Goal: Information Seeking & Learning: Learn about a topic

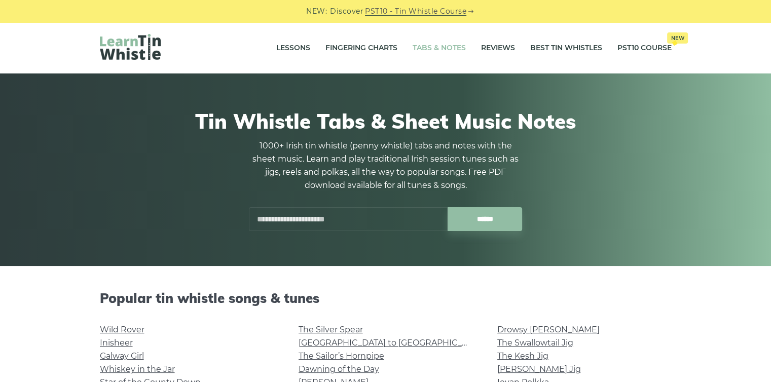
click at [331, 220] on input "text" at bounding box center [348, 219] width 199 height 24
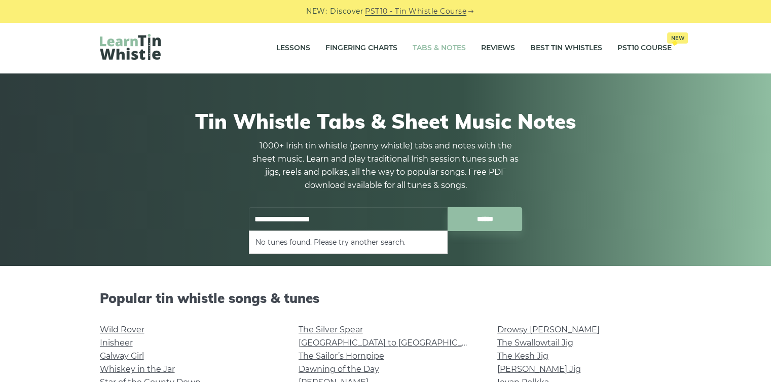
type input "**********"
click at [447, 207] on input "******" at bounding box center [484, 219] width 74 height 24
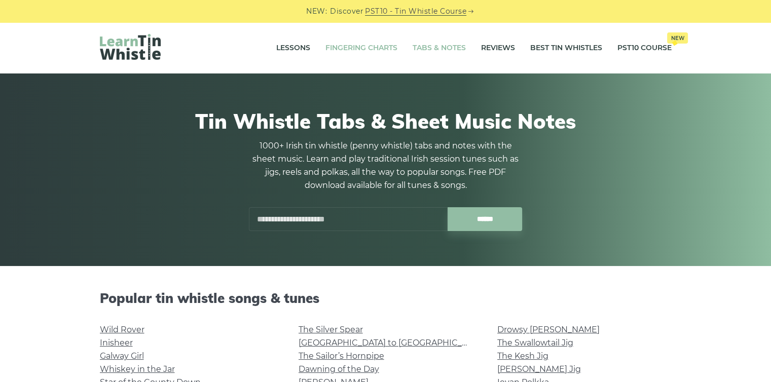
click at [340, 50] on link "Fingering Charts" at bounding box center [361, 47] width 72 height 25
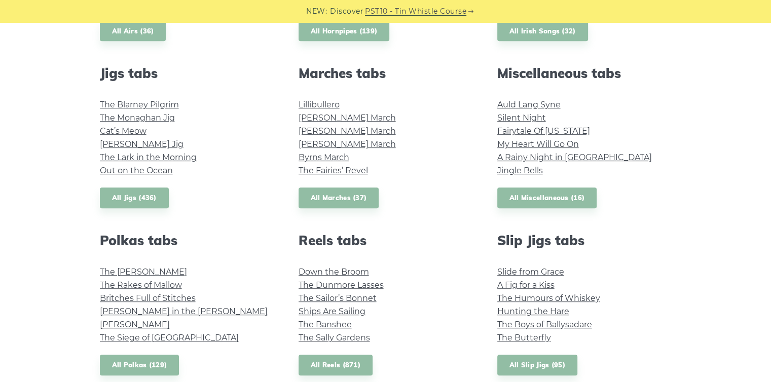
scroll to position [540, 0]
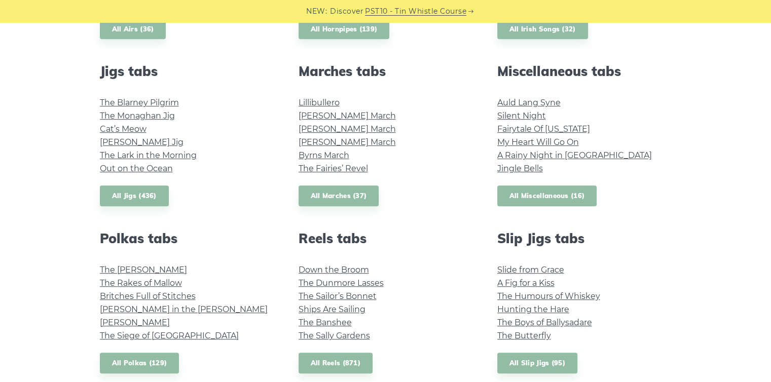
click at [574, 190] on link "All Miscellaneous (16)" at bounding box center [547, 195] width 100 height 21
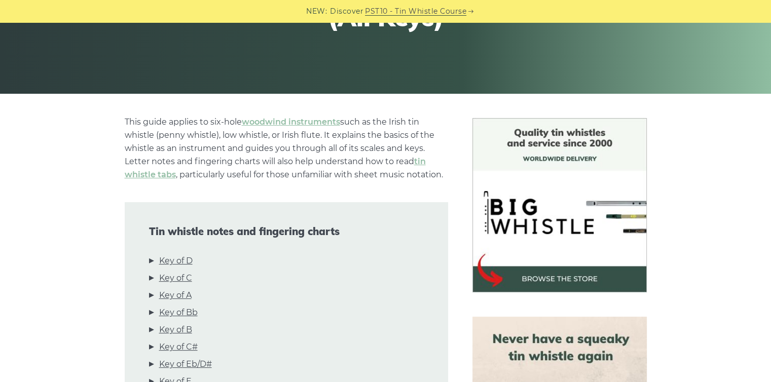
scroll to position [367, 0]
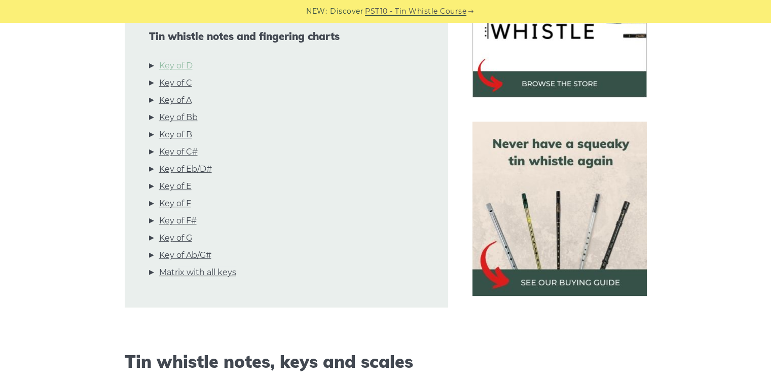
click at [170, 66] on link "Key of D" at bounding box center [175, 65] width 33 height 13
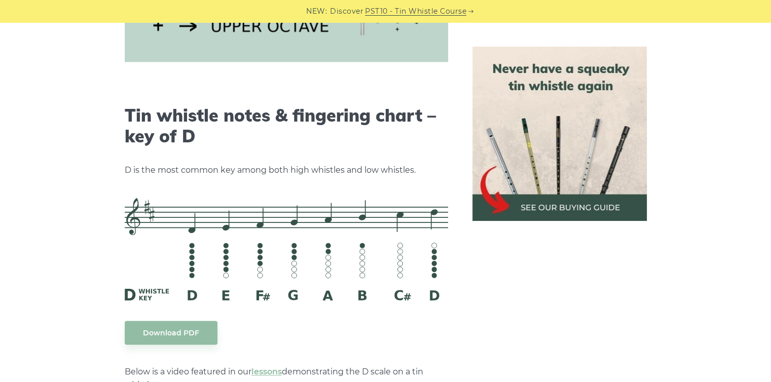
scroll to position [1579, 0]
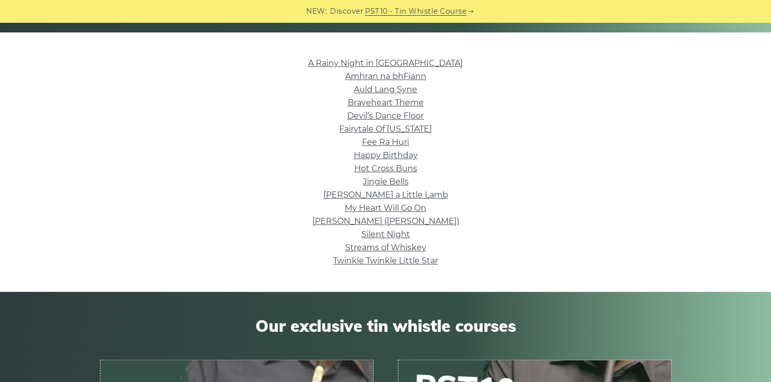
scroll to position [227, 0]
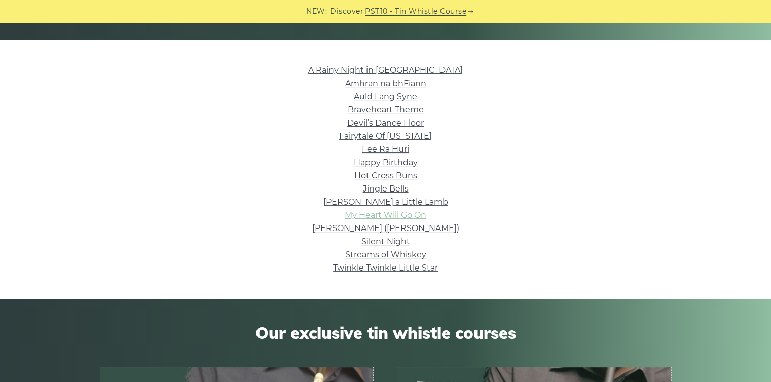
click at [388, 217] on link "My Heart Will Go On" at bounding box center [386, 215] width 82 height 10
click at [391, 160] on link "Happy Birthday" at bounding box center [386, 163] width 64 height 10
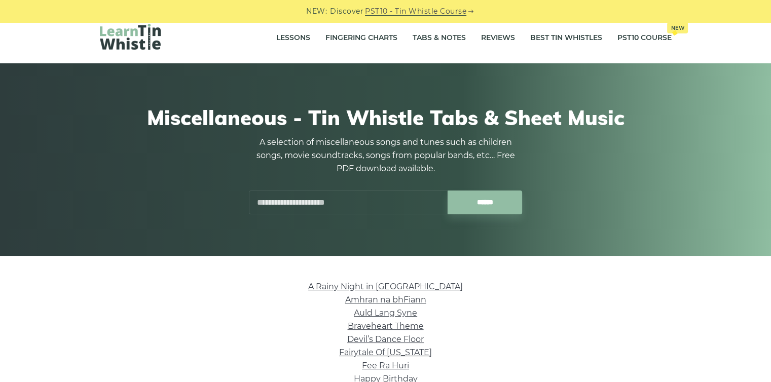
scroll to position [7, 0]
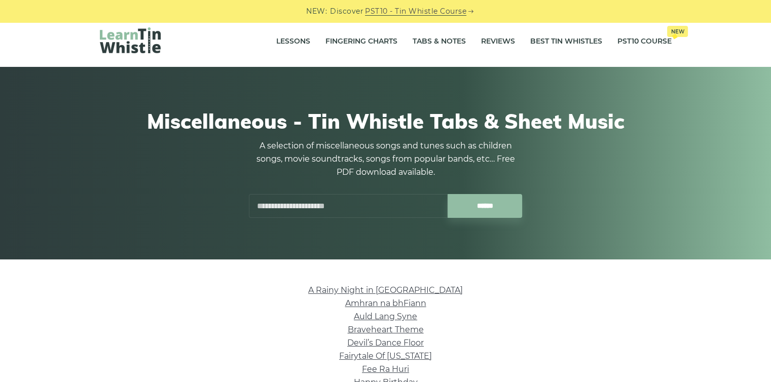
click at [351, 215] on input "text" at bounding box center [348, 206] width 199 height 24
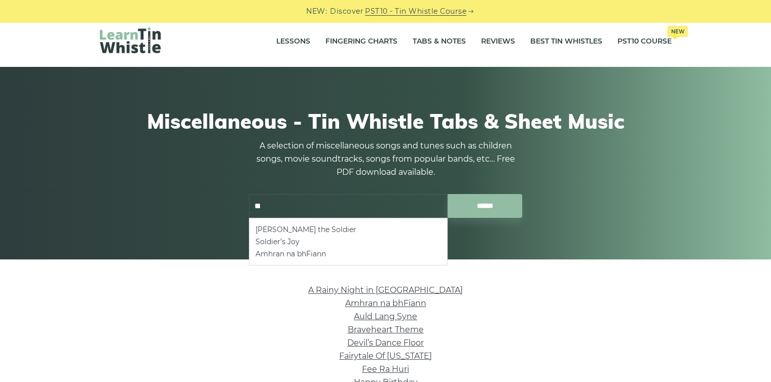
type input "*"
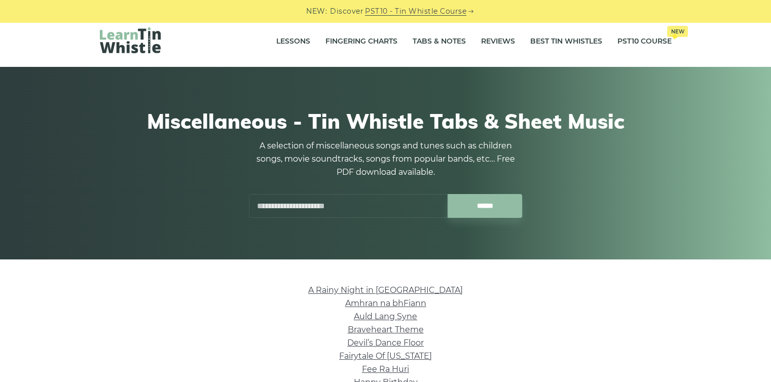
click at [141, 31] on img at bounding box center [130, 40] width 61 height 26
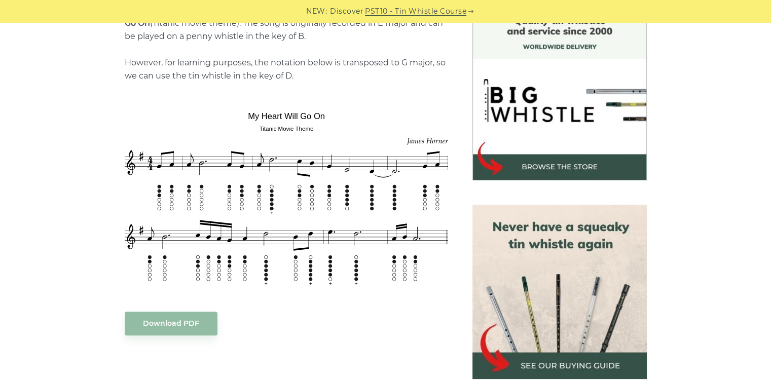
scroll to position [289, 0]
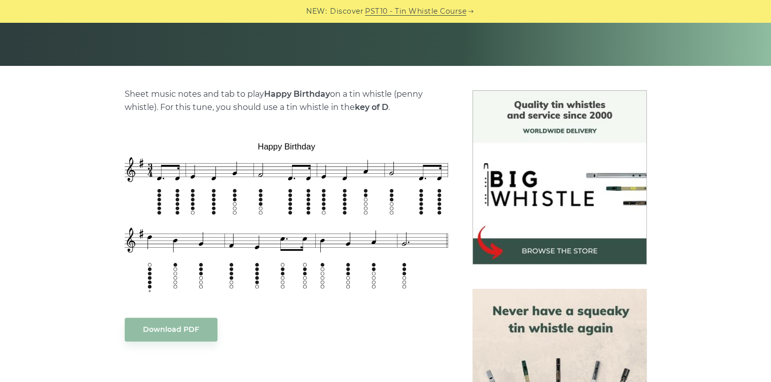
scroll to position [223, 0]
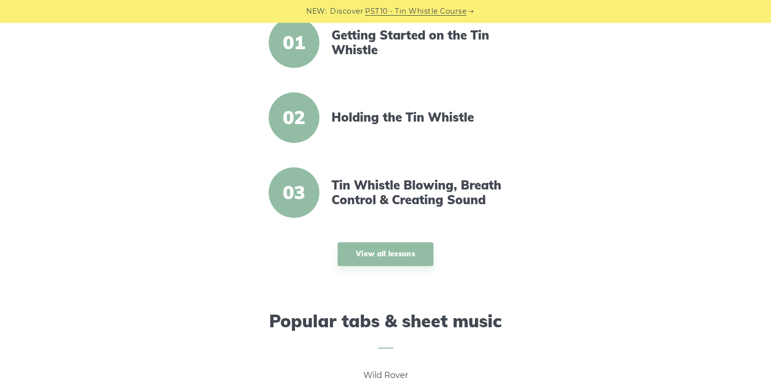
scroll to position [403, 0]
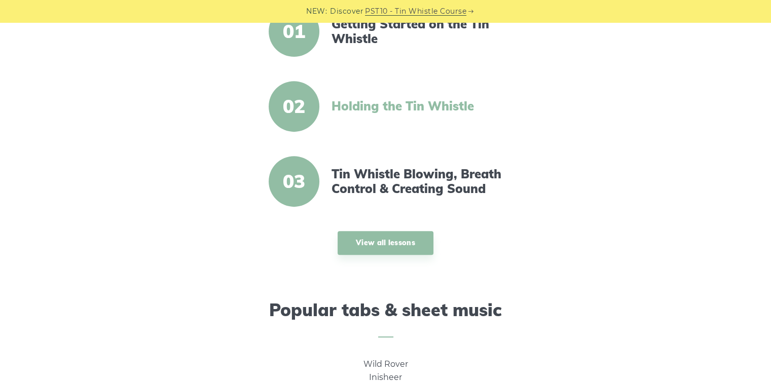
click at [438, 102] on link "Holding the Tin Whistle" at bounding box center [418, 106] width 174 height 15
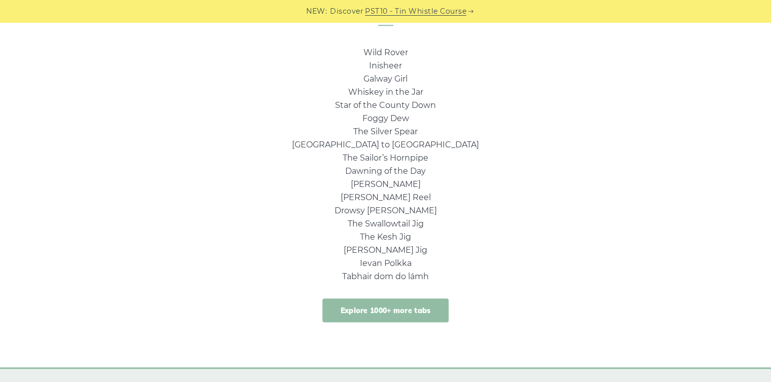
click at [428, 301] on link "Explore 1000+ more tabs" at bounding box center [385, 310] width 127 height 24
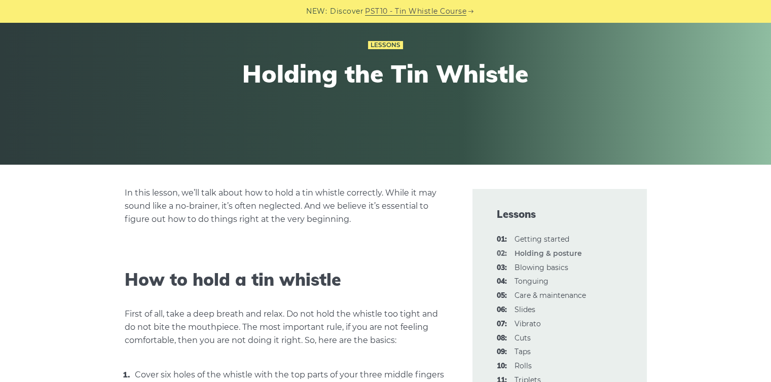
scroll to position [82, 0]
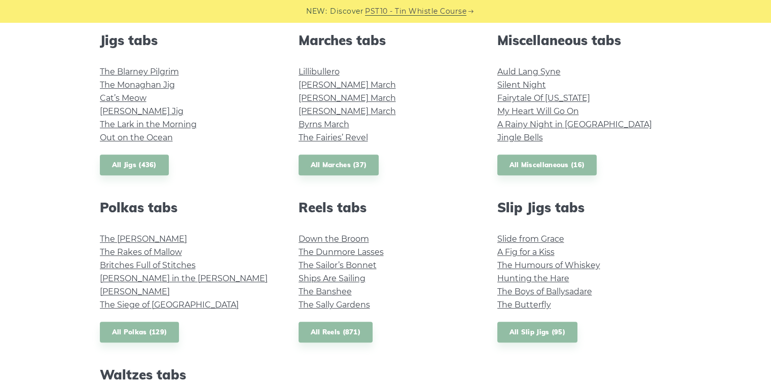
scroll to position [546, 0]
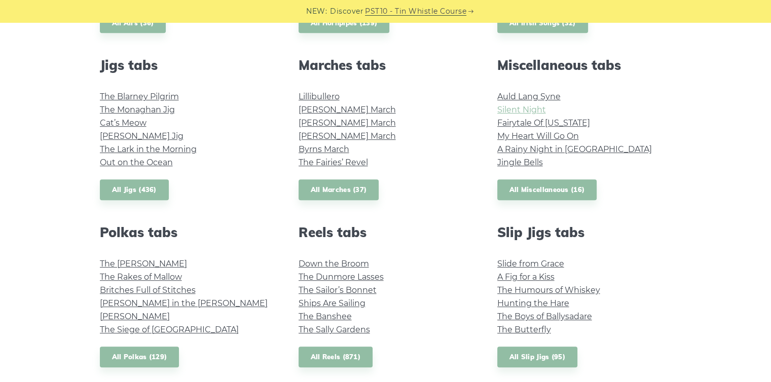
click at [534, 106] on link "Silent Night" at bounding box center [521, 110] width 49 height 10
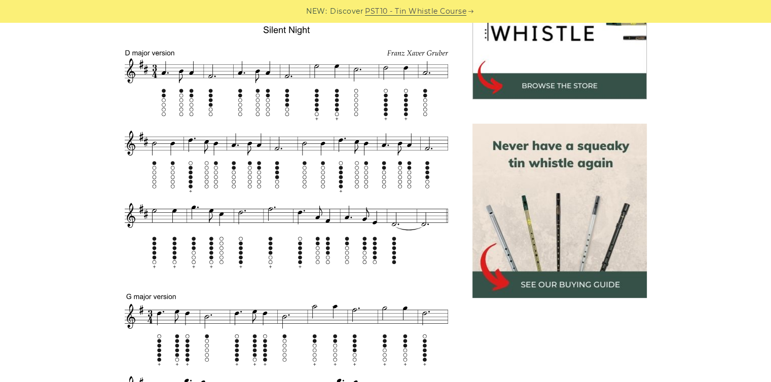
scroll to position [369, 0]
